Goal: Contribute content: Add original content to the website for others to see

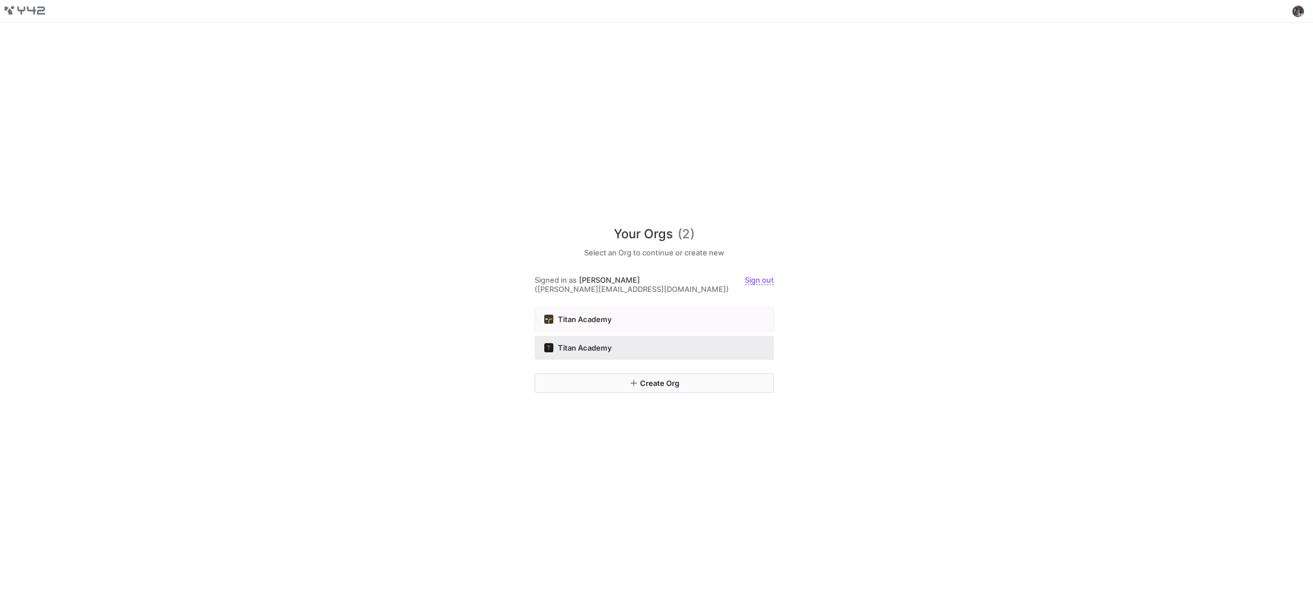
click at [638, 336] on button "Titan Academy" at bounding box center [653, 348] width 239 height 24
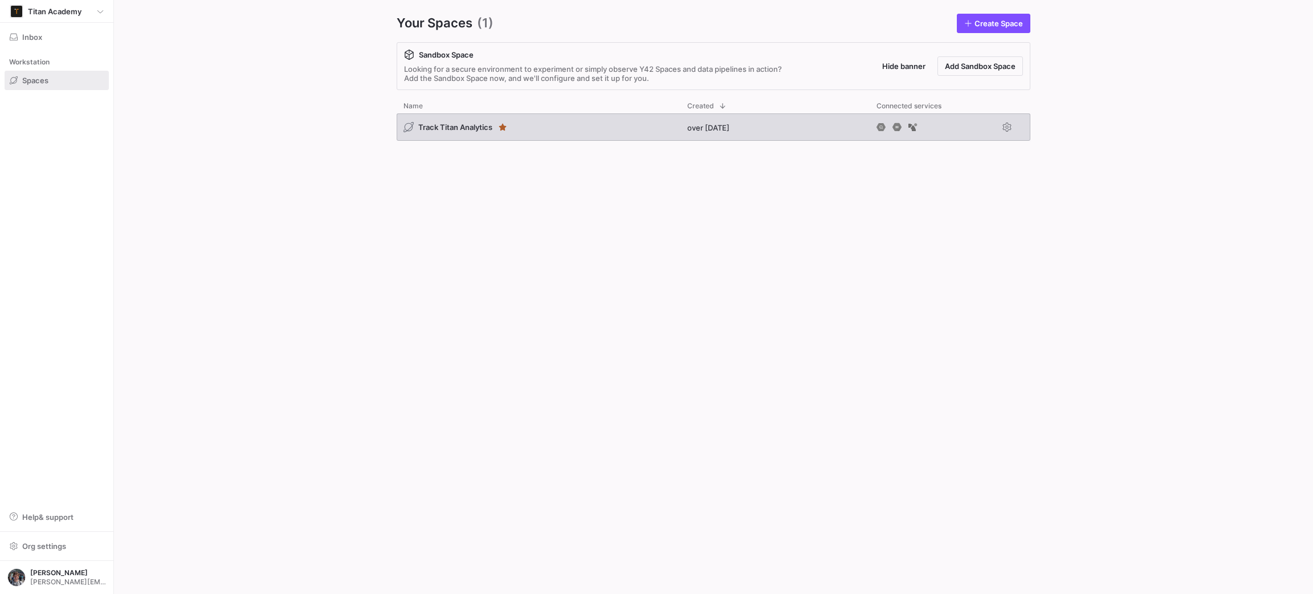
click at [578, 118] on div "Track Titan Analytics" at bounding box center [539, 126] width 284 height 27
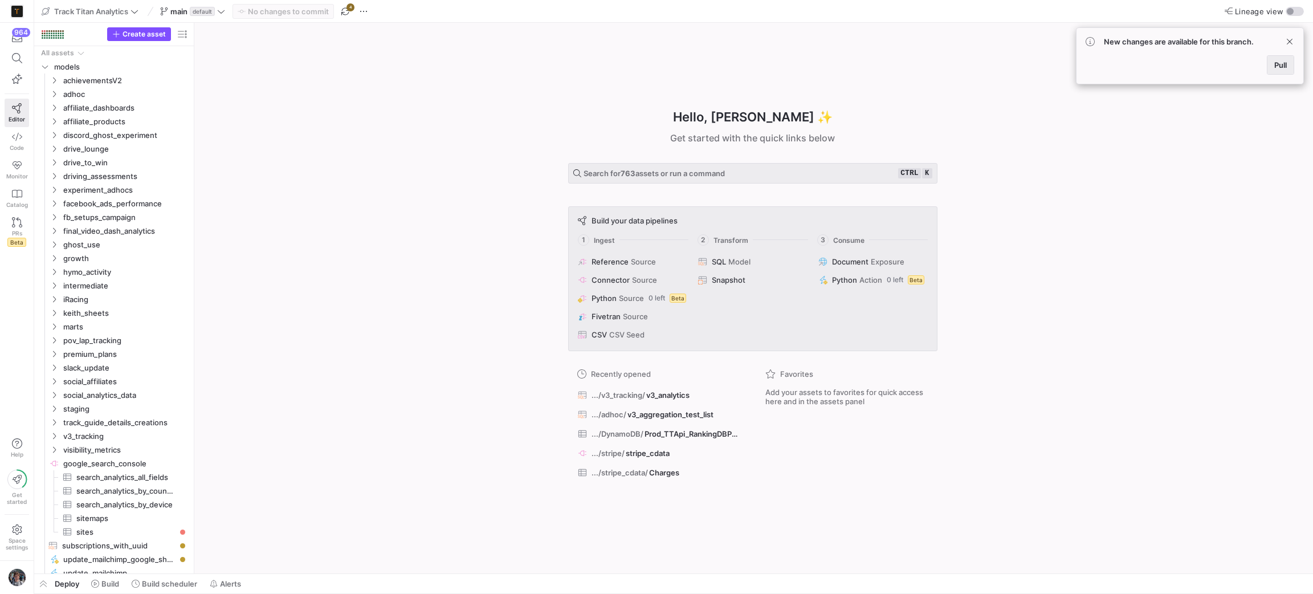
click at [1286, 65] on span at bounding box center [1280, 65] width 26 height 18
click at [92, 91] on span "adhoc" at bounding box center [111, 94] width 97 height 13
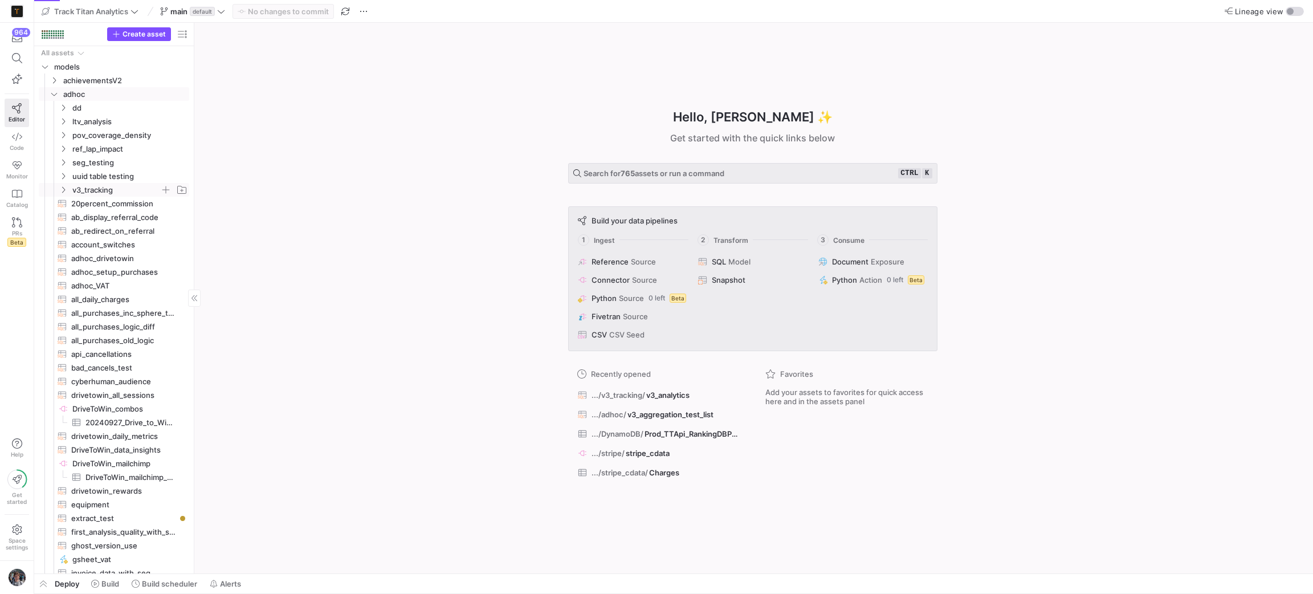
click at [115, 187] on span "v3_tracking" at bounding box center [116, 189] width 88 height 13
click at [117, 187] on span "v3_tracking" at bounding box center [116, 189] width 88 height 13
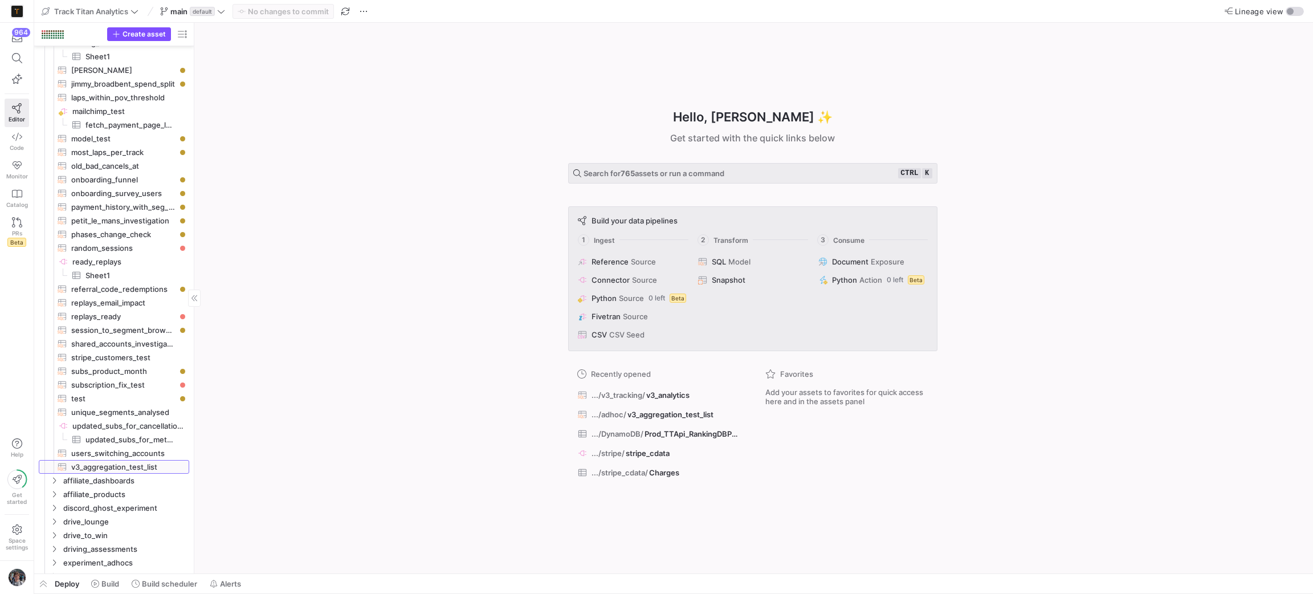
click at [93, 464] on span "v3_aggregation_test_list​​​​​​​​​​" at bounding box center [123, 466] width 105 height 13
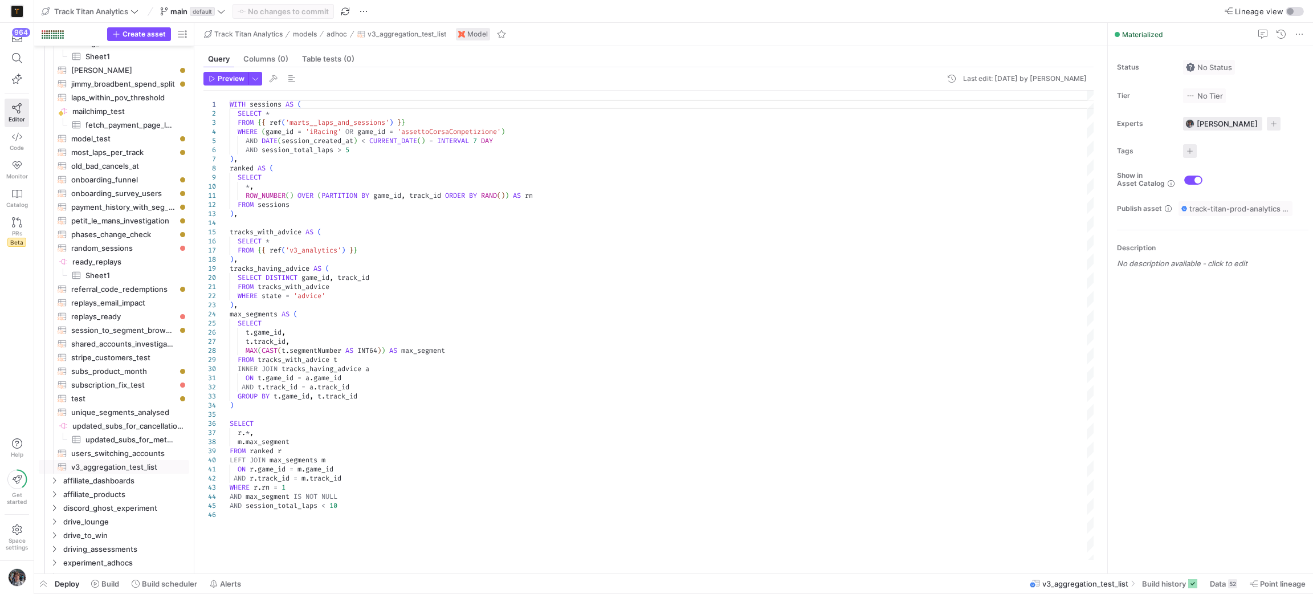
click at [362, 149] on div "WITH sessions AS ( SELECT * FROM { { ref ( 'marts__laps_and_sessions' ) } } WHE…" at bounding box center [662, 325] width 865 height 469
click at [344, 508] on div "WITH sessions AS ( SELECT * FROM { { ref ( 'marts__laps_and_sessions' ) } } WHE…" at bounding box center [662, 325] width 865 height 469
click at [586, 406] on div "WITH sessions AS ( SELECT * FROM { { ref ( 'marts__laps_and_sessions' ) } } WHE…" at bounding box center [662, 325] width 865 height 469
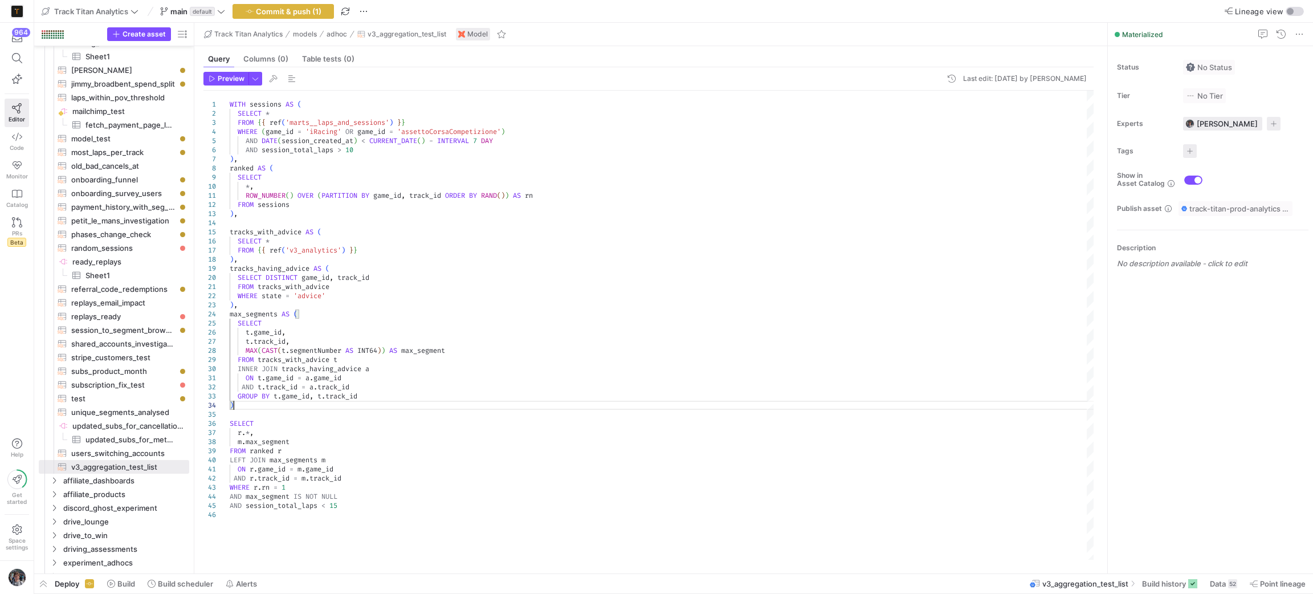
type textarea "WITH sessions AS ( SELECT * FROM {{ ref('marts__laps_and_sessions') }} WHERE (g…"
click at [459, 149] on div "WITH sessions AS ( SELECT * FROM { { ref ( 'marts__laps_and_sessions' ) } } WHE…" at bounding box center [662, 325] width 865 height 469
click at [305, 12] on span "Commit & push (1)" at bounding box center [289, 11] width 66 height 9
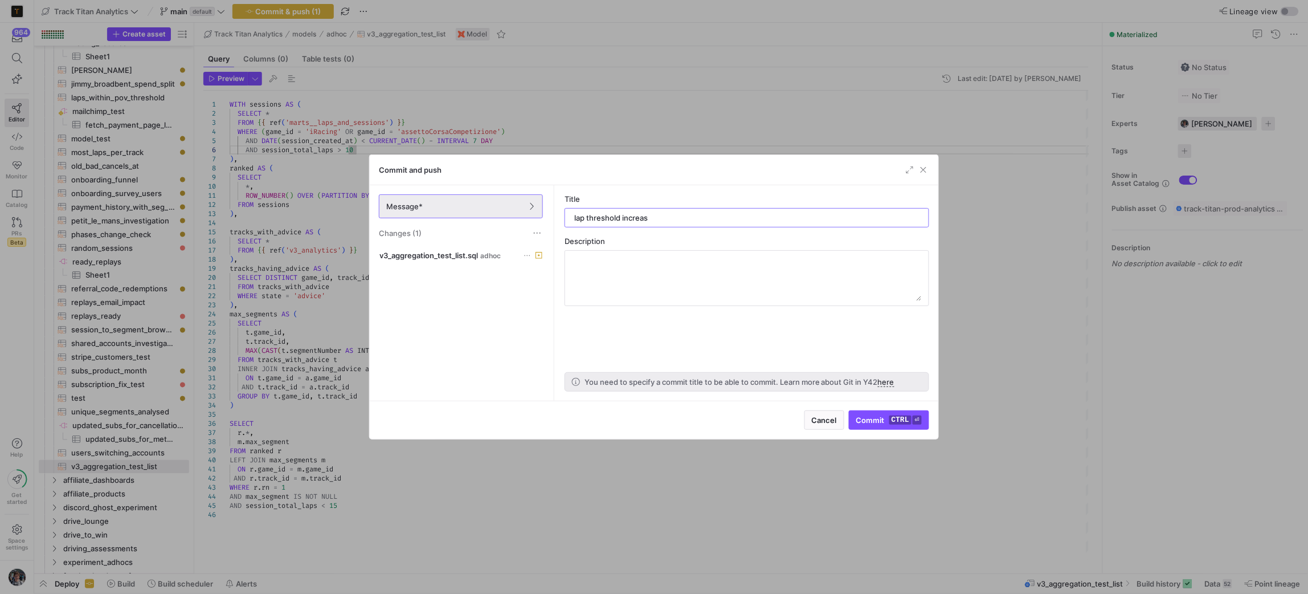
type input "lap threshold increase"
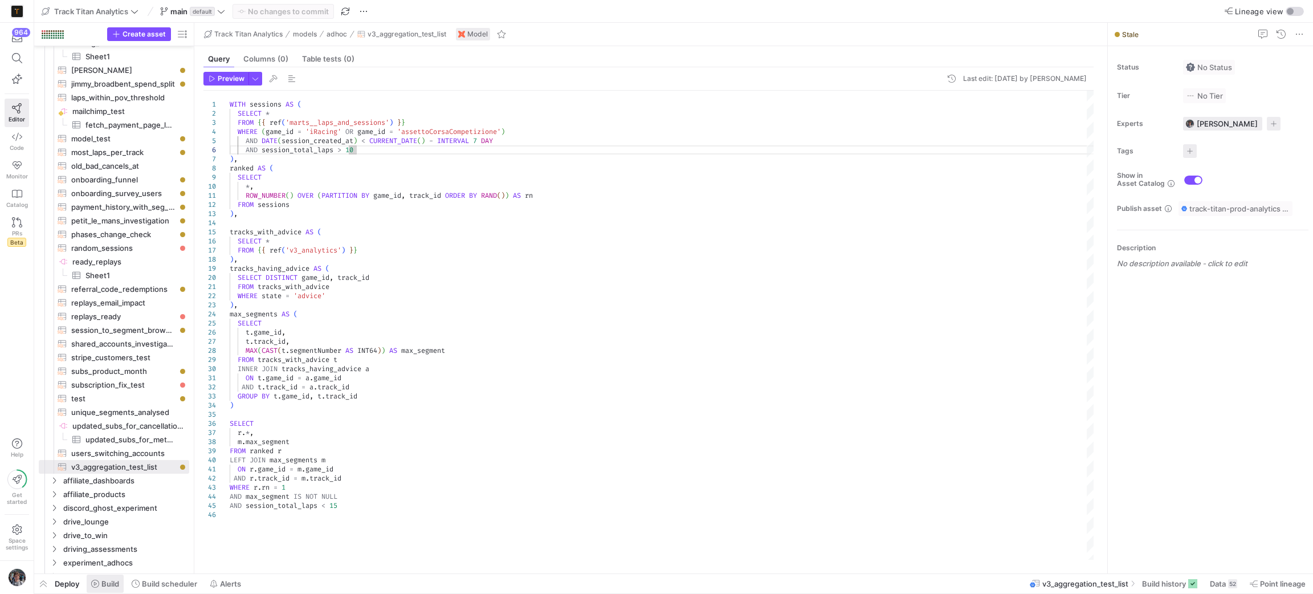
click at [104, 587] on span "Build" at bounding box center [110, 583] width 18 height 9
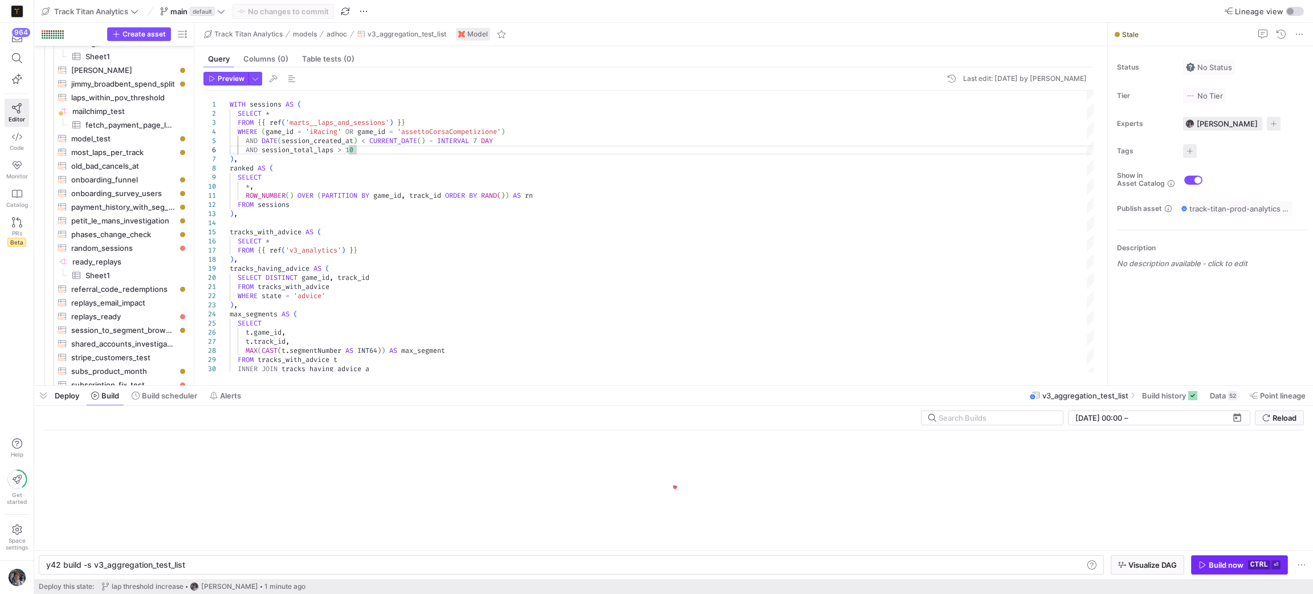
click at [1233, 563] on div "Build now" at bounding box center [1225, 564] width 35 height 9
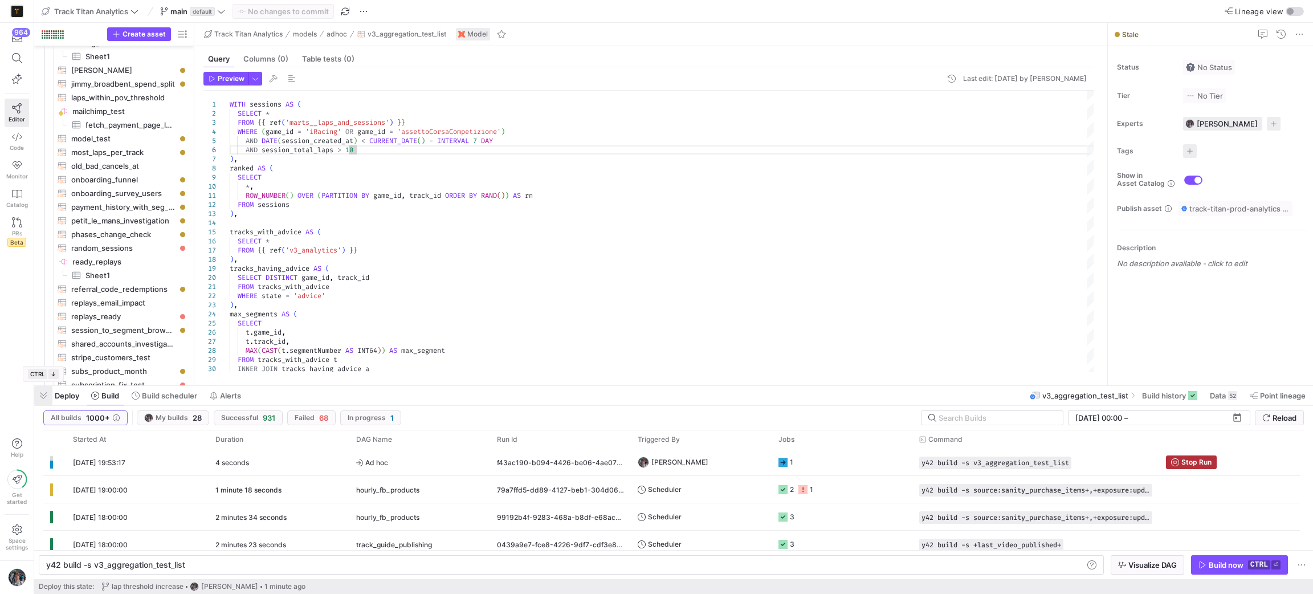
click at [43, 394] on span "button" at bounding box center [43, 395] width 18 height 19
